Goal: Navigation & Orientation: Understand site structure

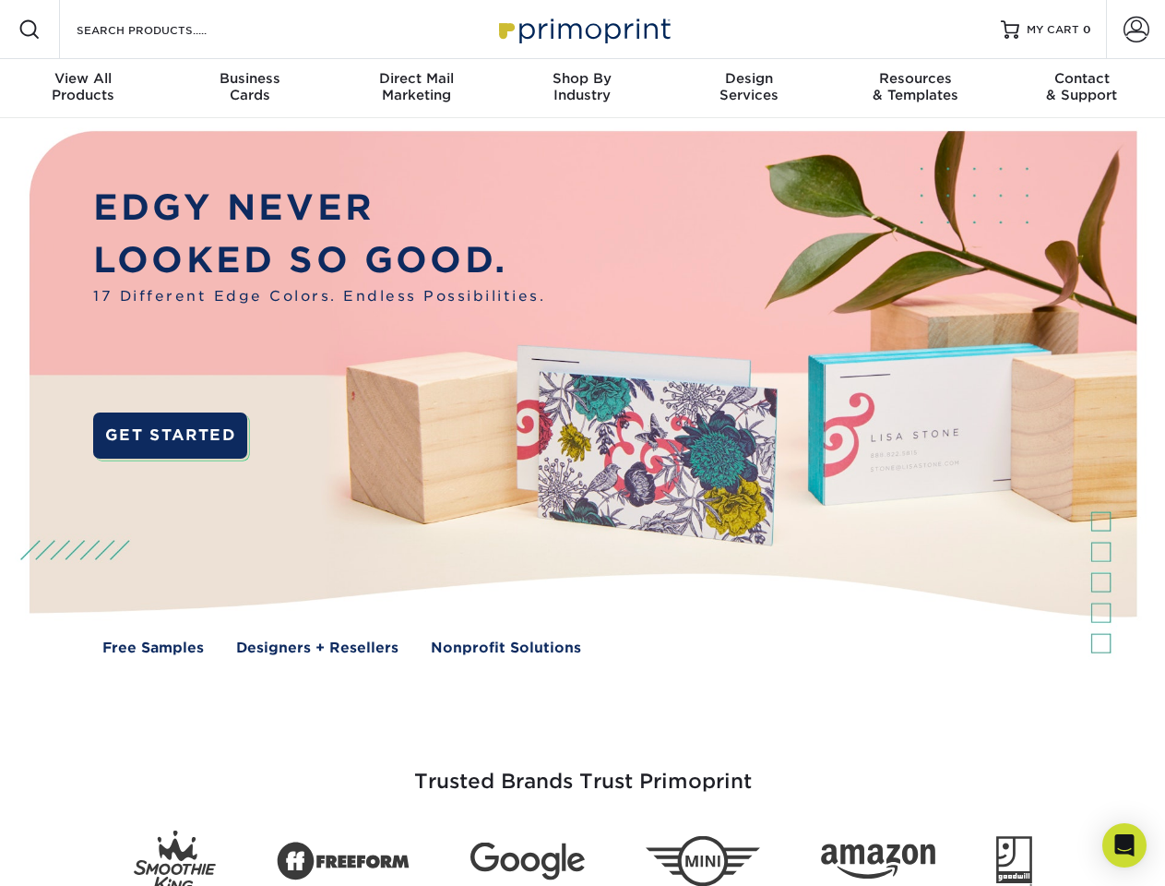
click at [582, 443] on img at bounding box center [582, 406] width 1153 height 577
click at [30, 30] on span at bounding box center [29, 29] width 22 height 22
click at [1136, 30] on span at bounding box center [1137, 30] width 26 height 26
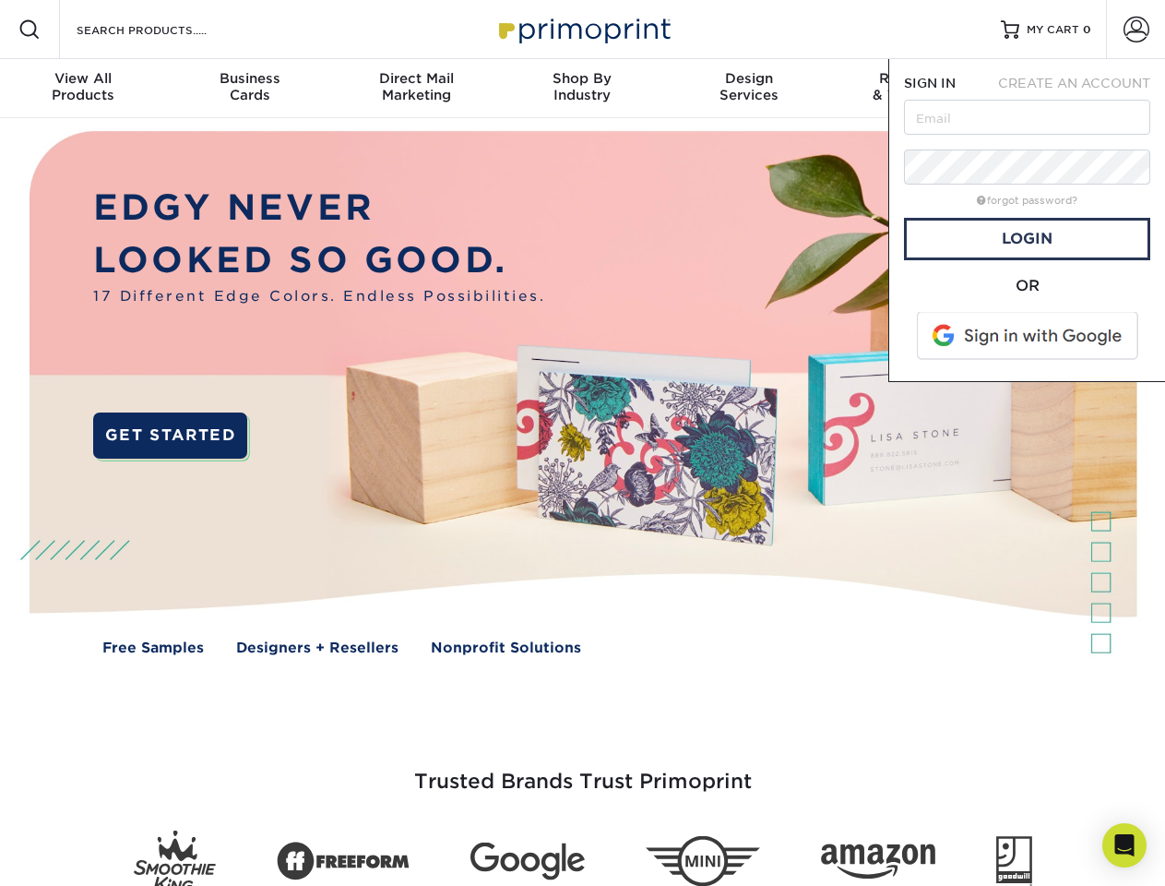
click at [83, 89] on div "View All Products" at bounding box center [83, 86] width 166 height 33
click at [249, 89] on div "Business Cards" at bounding box center [249, 86] width 166 height 33
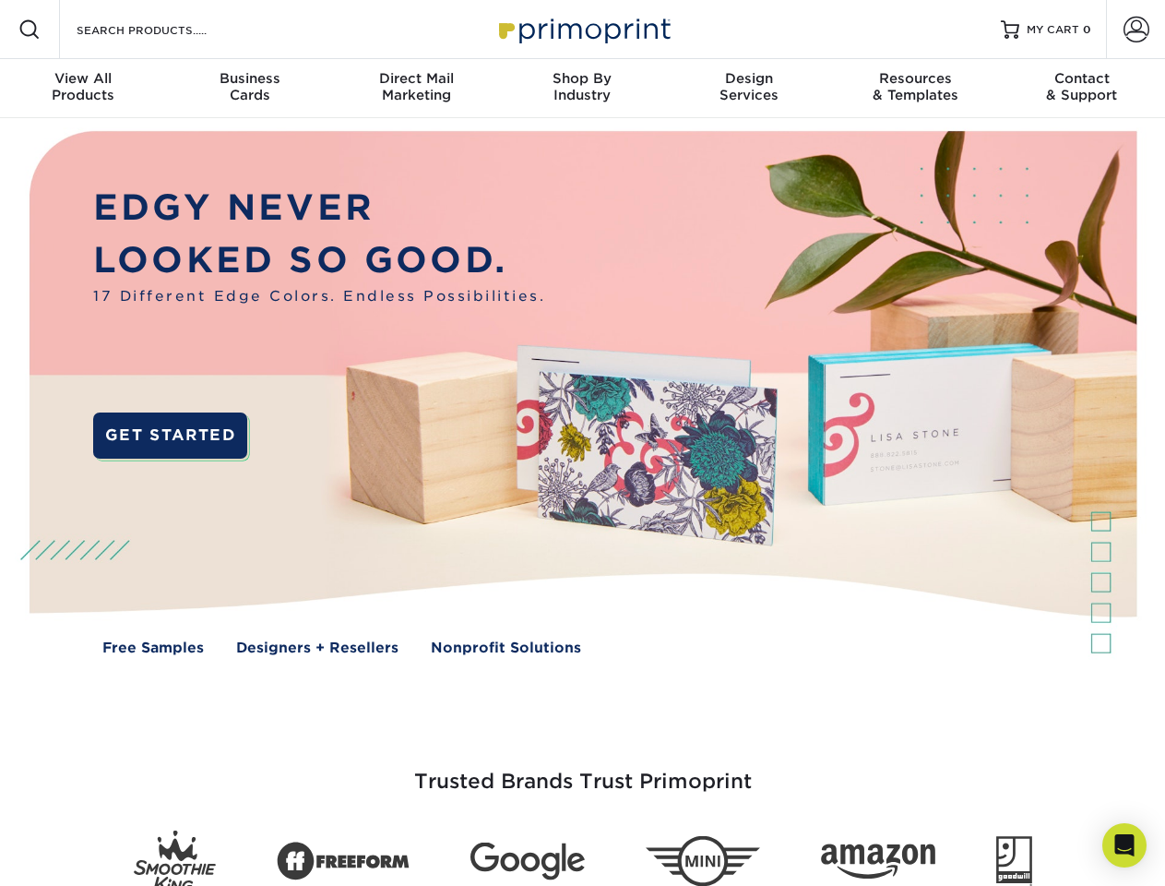
click at [416, 89] on div "Direct Mail Marketing" at bounding box center [416, 86] width 166 height 33
click at [582, 89] on div "Shop By Industry" at bounding box center [582, 86] width 166 height 33
click at [749, 89] on div "Design Services" at bounding box center [749, 86] width 166 height 33
click at [915, 89] on div "Resources & Templates" at bounding box center [915, 86] width 166 height 33
click at [1082, 89] on div "Contact & Support" at bounding box center [1082, 86] width 166 height 33
